Goal: Task Accomplishment & Management: Use online tool/utility

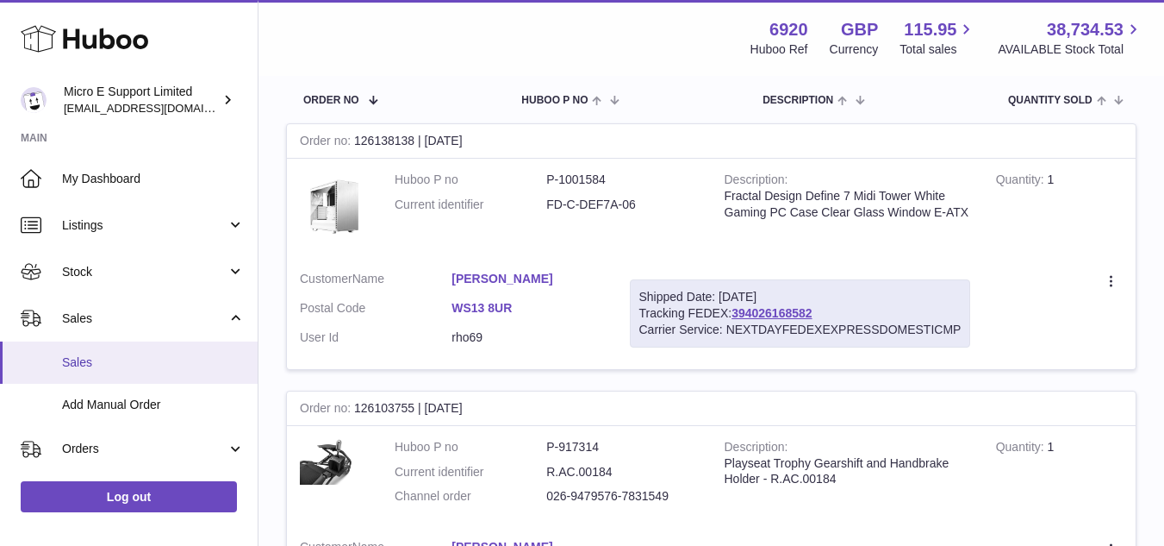
click at [93, 363] on span "Sales" at bounding box center [153, 362] width 183 height 16
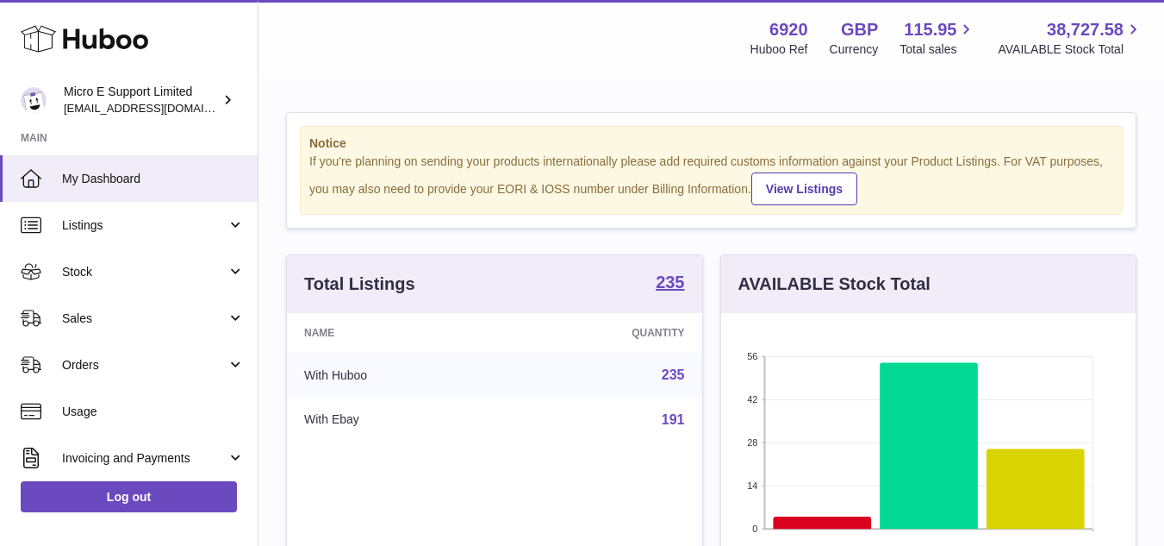
scroll to position [269, 415]
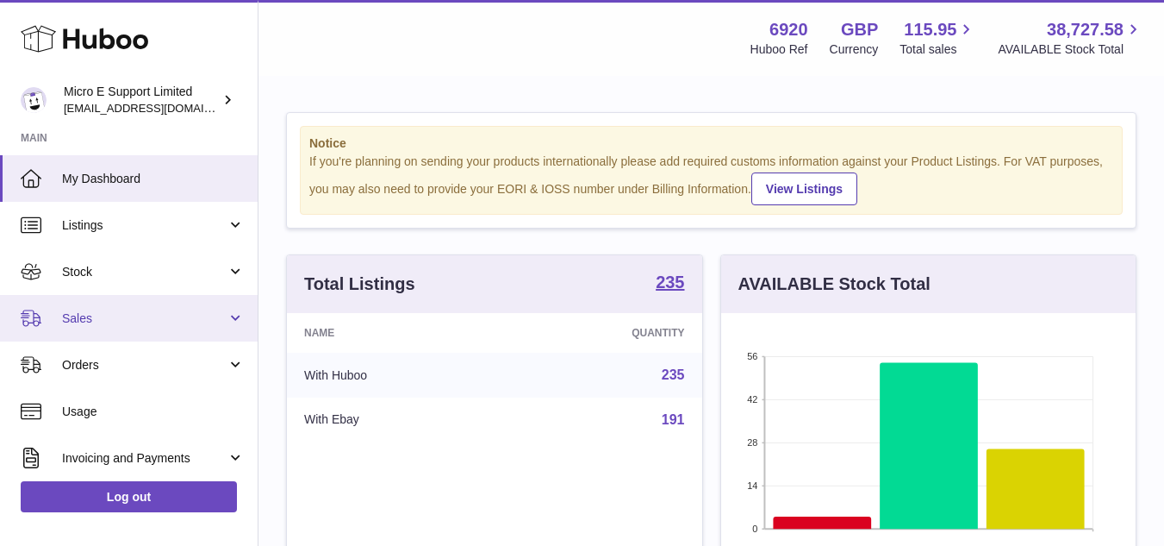
click at [125, 319] on span "Sales" at bounding box center [144, 318] width 165 height 16
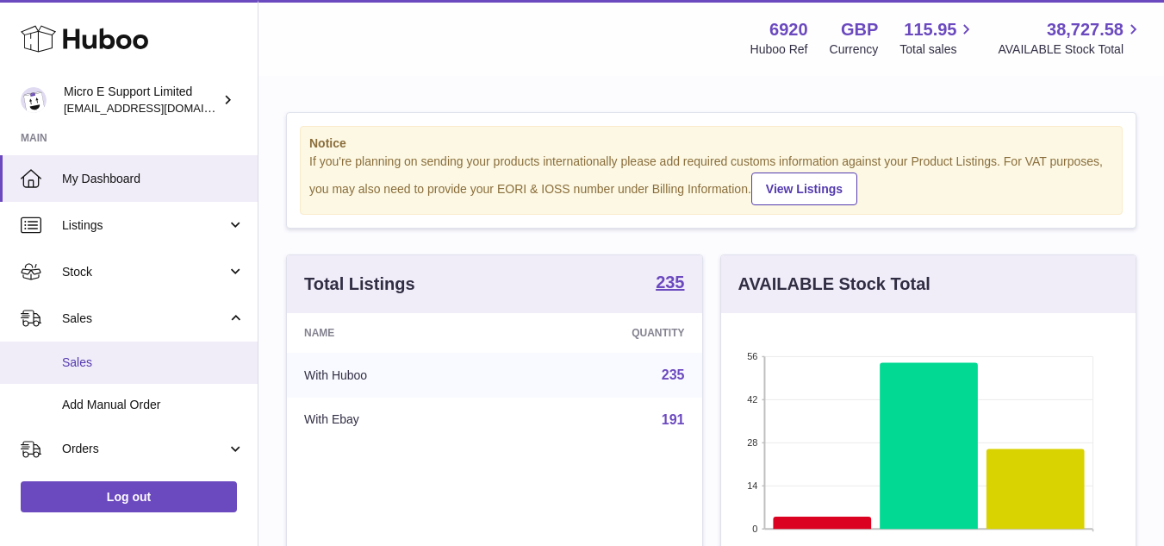
click at [97, 363] on span "Sales" at bounding box center [153, 362] width 183 height 16
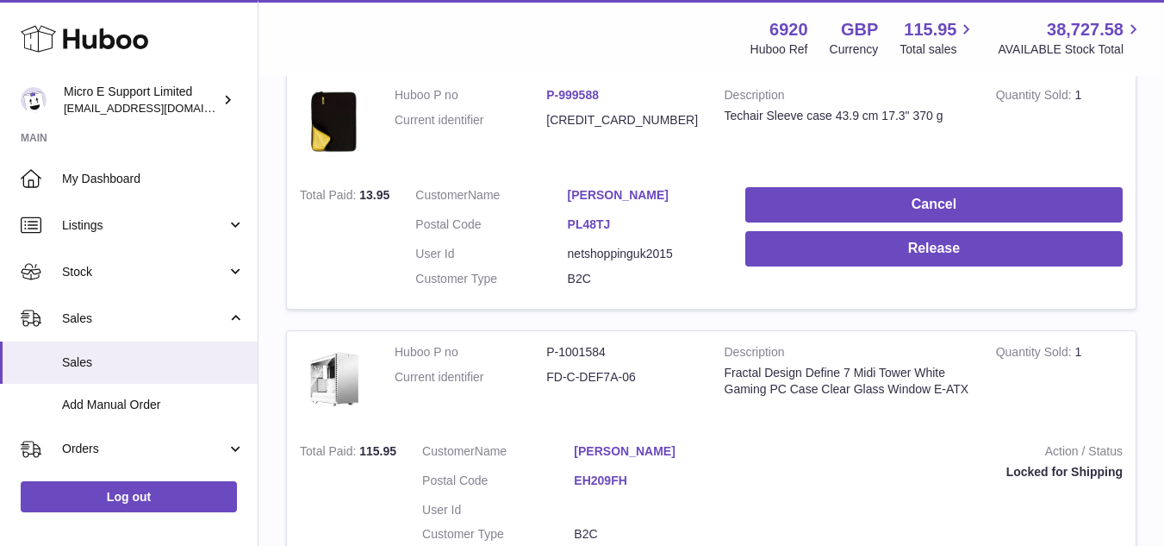
scroll to position [335, 0]
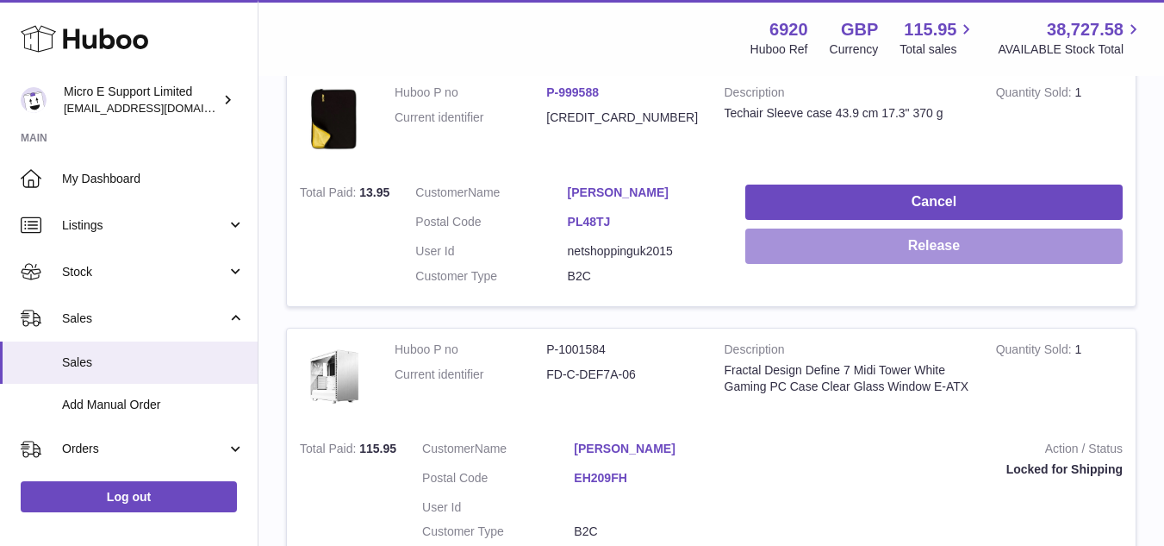
click at [811, 253] on button "Release" at bounding box center [933, 245] width 377 height 35
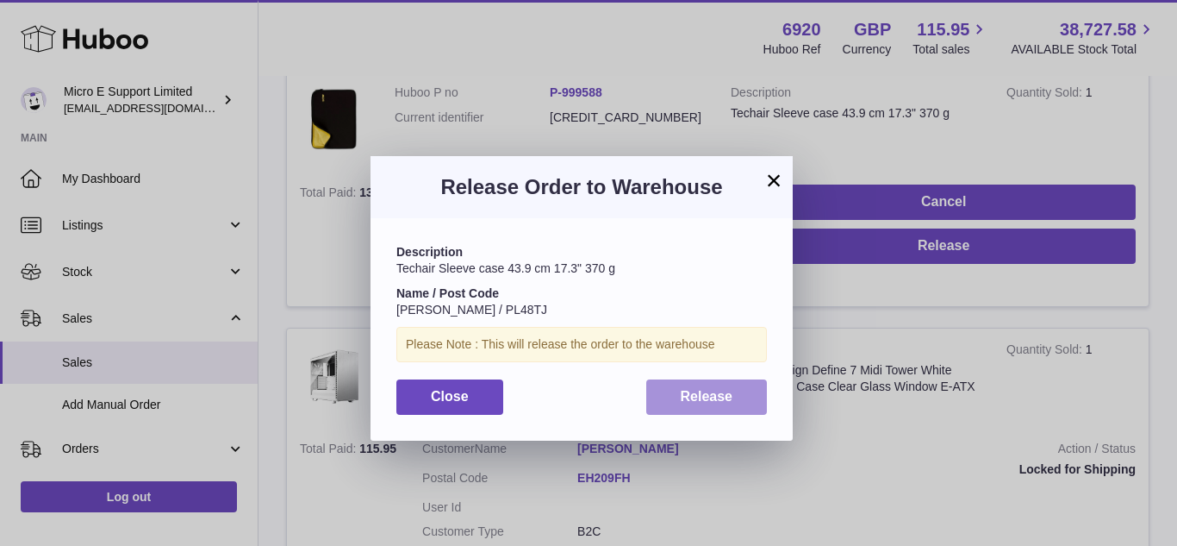
click at [682, 392] on span "Release" at bounding box center [707, 396] width 53 height 15
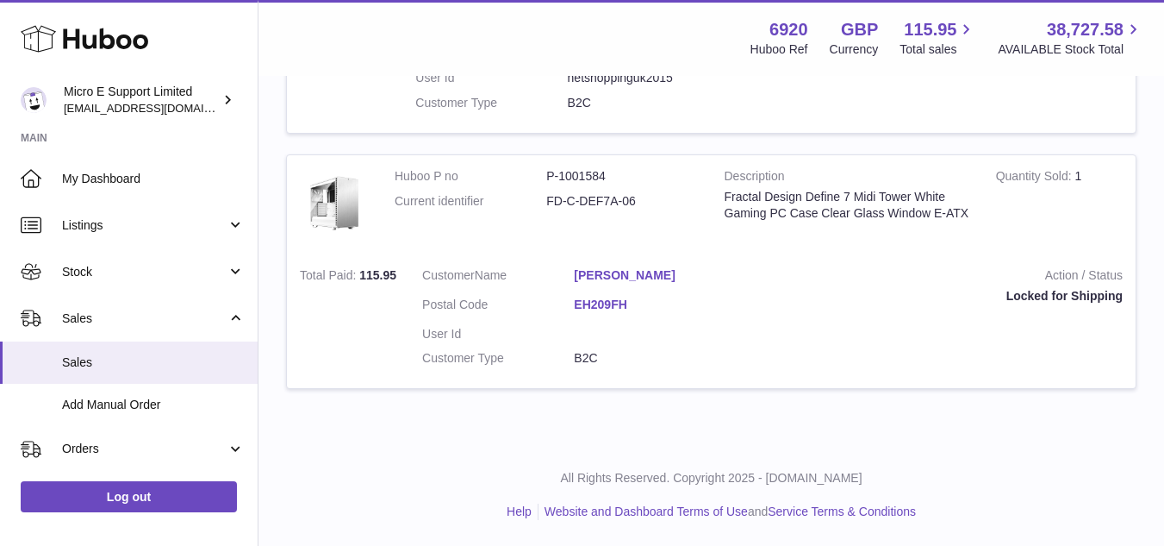
scroll to position [0, 0]
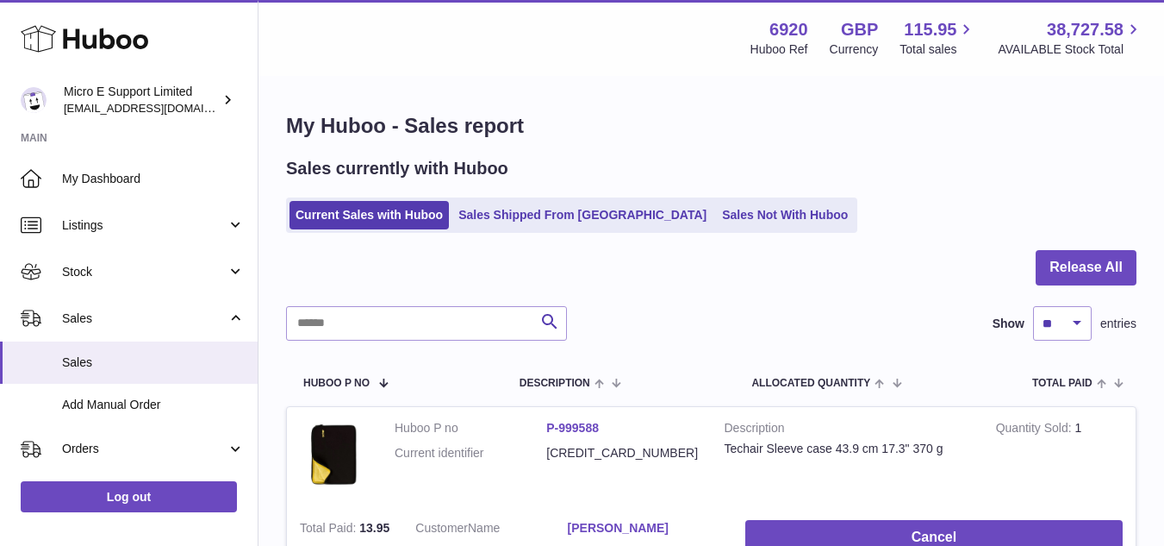
click at [693, 169] on div "Sales currently with Huboo" at bounding box center [711, 168] width 851 height 23
